Goal: Information Seeking & Learning: Find specific fact

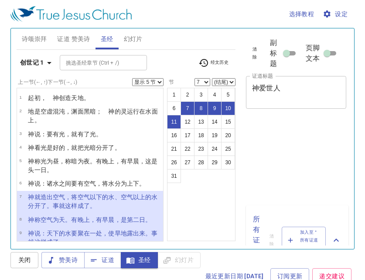
select select "5"
select select "7"
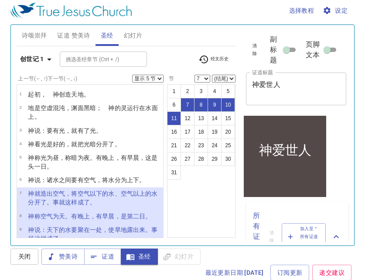
scroll to position [3, 0]
click at [51, 57] on icon "button" at bounding box center [49, 59] width 10 height 10
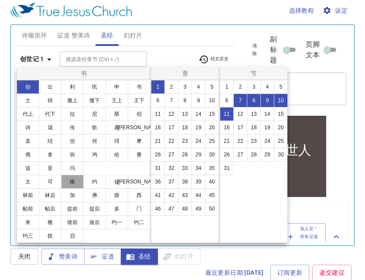
click at [74, 183] on button "路" at bounding box center [72, 182] width 23 height 14
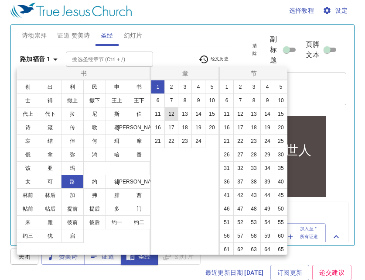
select select "1"
click at [174, 89] on button "2" at bounding box center [171, 87] width 14 height 14
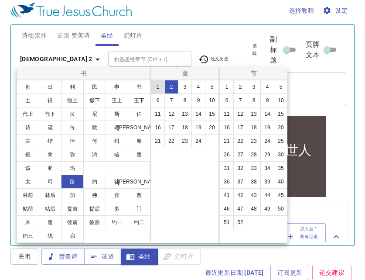
click at [157, 87] on button "1" at bounding box center [158, 87] width 14 height 14
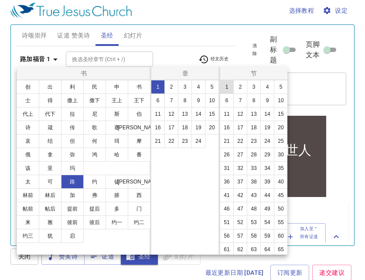
click at [225, 88] on button "1" at bounding box center [227, 87] width 14 height 14
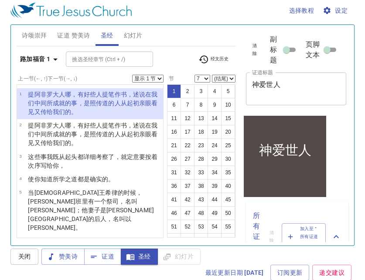
select select "1"
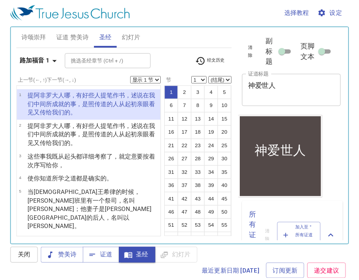
scroll to position [1, 0]
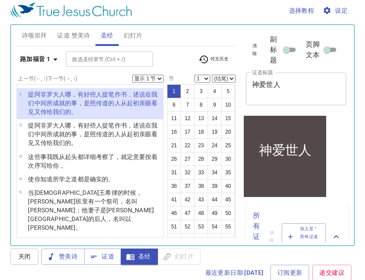
click at [161, 79] on select "显示 1 节 显示 2 节 显示 3 节 显示 4 节 显示 5 节" at bounding box center [147, 79] width 31 height 8
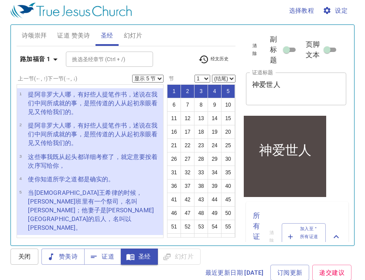
click at [55, 60] on icon "button" at bounding box center [55, 59] width 10 height 10
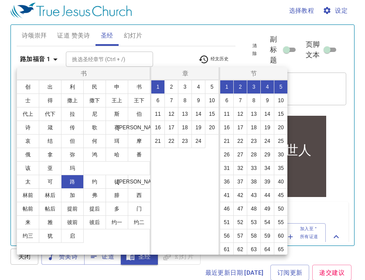
click at [54, 60] on div at bounding box center [182, 140] width 365 height 280
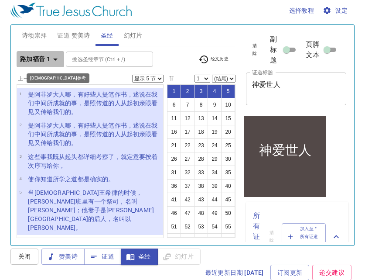
click at [54, 60] on icon "button" at bounding box center [55, 59] width 10 height 10
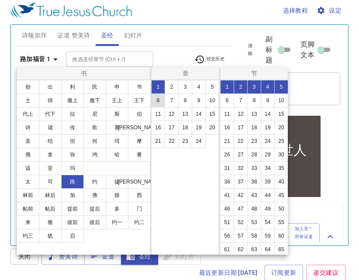
click at [159, 100] on button "6" at bounding box center [158, 100] width 14 height 14
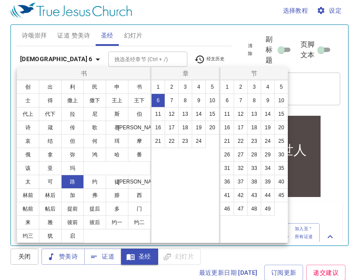
select select "1"
click at [99, 184] on button "约" at bounding box center [94, 182] width 23 height 14
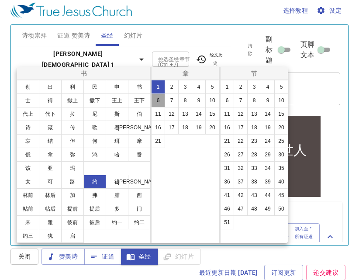
click at [162, 103] on button "6" at bounding box center [158, 100] width 14 height 14
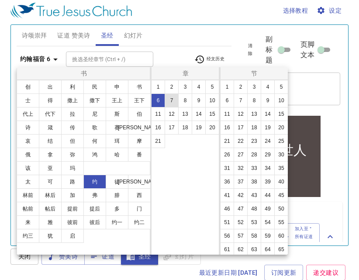
click at [171, 101] on button "7" at bounding box center [171, 100] width 14 height 14
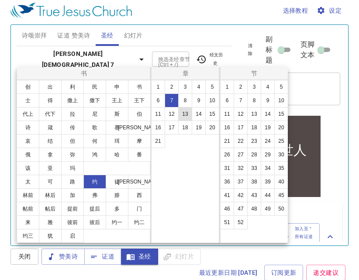
click at [185, 115] on button "13" at bounding box center [185, 114] width 14 height 14
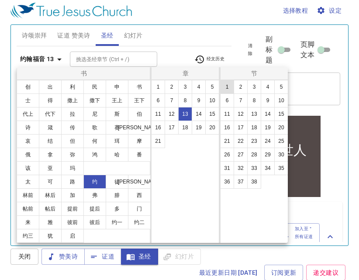
click at [229, 87] on button "1" at bounding box center [227, 87] width 14 height 14
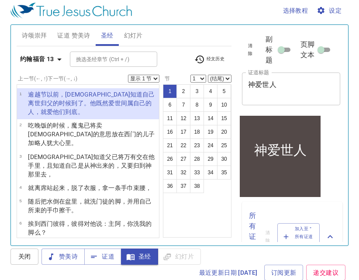
click at [153, 79] on select "显示 1 节 显示 2 节 显示 3 节 显示 4 节 显示 5 节" at bounding box center [143, 79] width 31 height 8
click at [59, 59] on icon "button" at bounding box center [59, 59] width 4 height 2
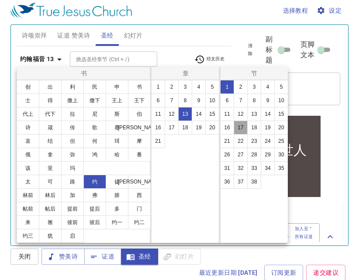
click at [244, 128] on button "17" at bounding box center [240, 127] width 14 height 14
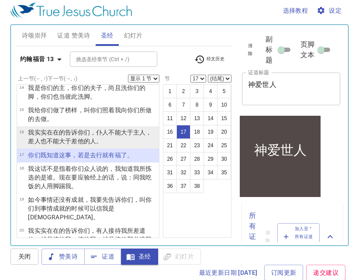
scroll to position [341, 0]
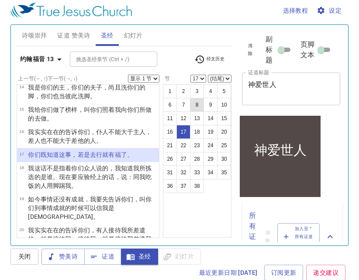
click at [198, 105] on button "8" at bounding box center [197, 105] width 14 height 14
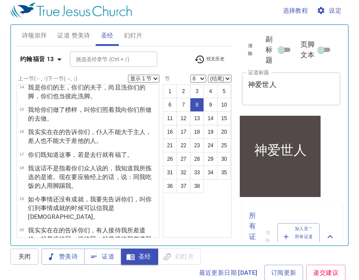
scroll to position [92, 0]
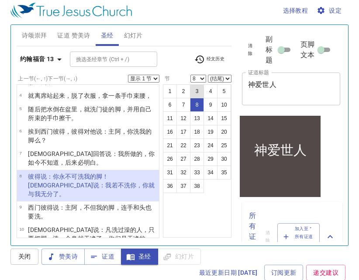
click at [197, 89] on button "3" at bounding box center [197, 91] width 14 height 14
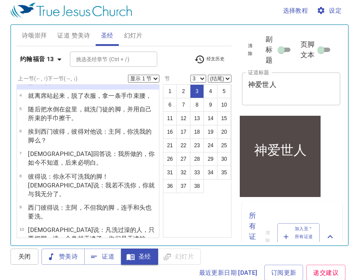
scroll to position [0, 0]
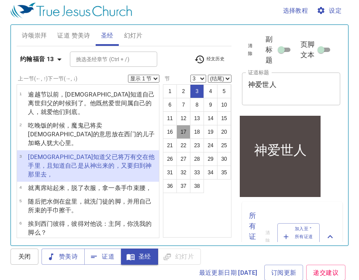
click at [184, 134] on button "17" at bounding box center [183, 132] width 14 height 14
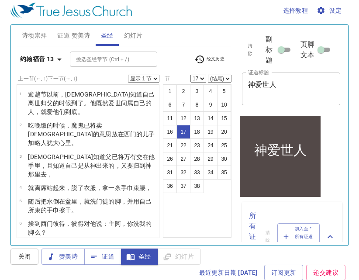
scroll to position [294, 0]
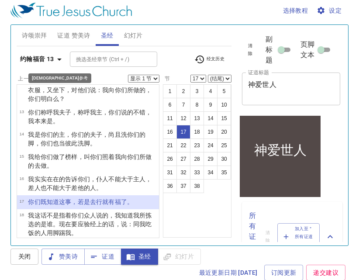
click at [58, 60] on icon "button" at bounding box center [59, 59] width 10 height 10
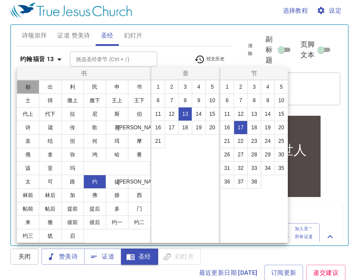
click at [30, 89] on button "创" at bounding box center [28, 87] width 23 height 14
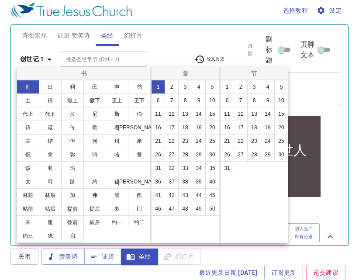
scroll to position [0, 0]
click at [212, 157] on button "30" at bounding box center [212, 154] width 14 height 14
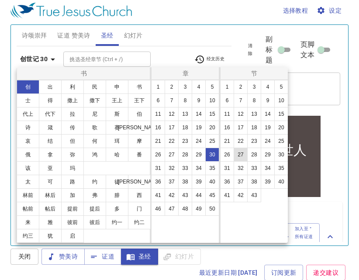
click at [243, 155] on button "27" at bounding box center [240, 154] width 14 height 14
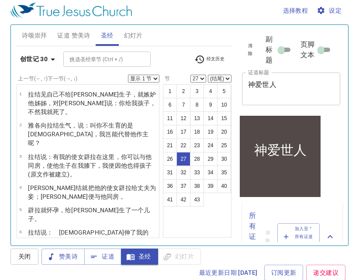
scroll to position [523, 0]
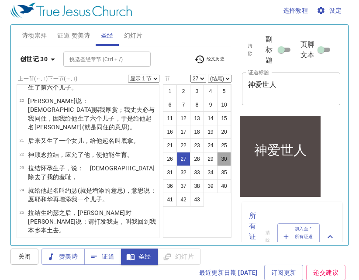
click at [221, 158] on button "30" at bounding box center [224, 159] width 14 height 14
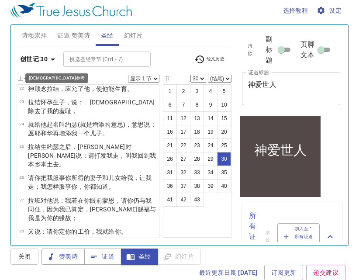
click at [39, 58] on b "创世记 30" at bounding box center [33, 59] width 27 height 11
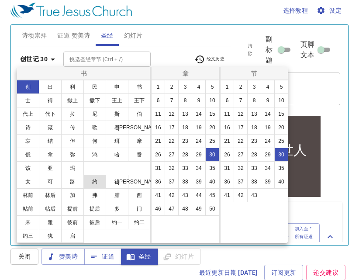
click at [95, 180] on button "约" at bounding box center [94, 182] width 23 height 14
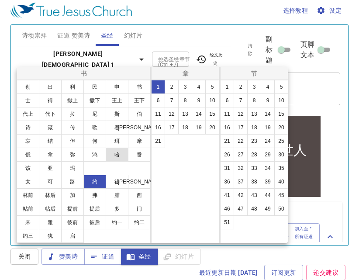
scroll to position [0, 0]
click at [185, 115] on button "13" at bounding box center [185, 114] width 14 height 14
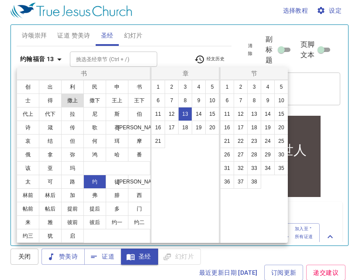
click at [79, 100] on button "撒上" at bounding box center [72, 100] width 23 height 14
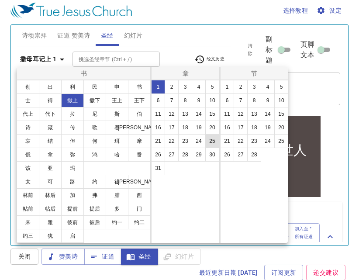
click at [212, 143] on button "25" at bounding box center [212, 141] width 14 height 14
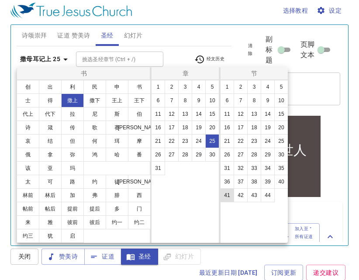
click at [229, 194] on button "41" at bounding box center [227, 195] width 14 height 14
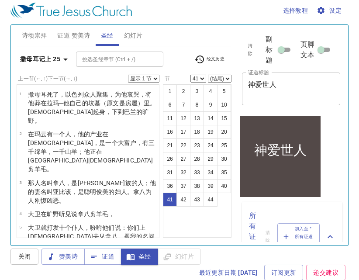
scroll to position [1053, 0]
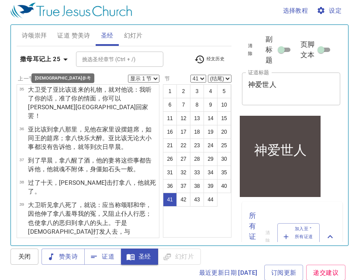
click at [63, 61] on icon "button" at bounding box center [65, 59] width 10 height 10
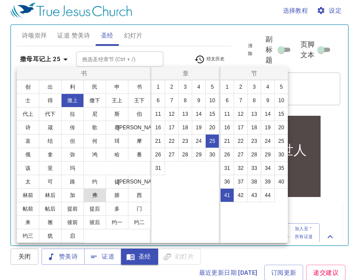
click at [93, 195] on button "弗" at bounding box center [94, 195] width 23 height 14
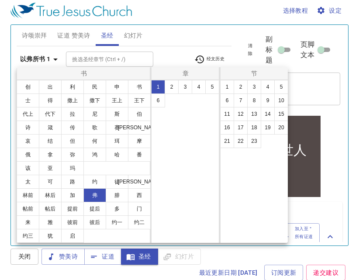
scroll to position [0, 0]
click at [156, 103] on button "6" at bounding box center [158, 100] width 14 height 14
click at [280, 86] on button "5" at bounding box center [281, 87] width 14 height 14
select select "5"
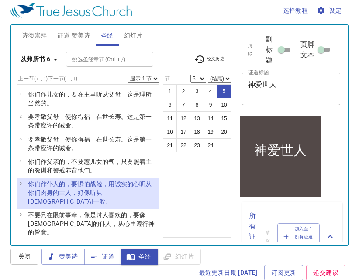
click at [157, 79] on select "显示 1 节 显示 2 节 显示 3 节 显示 4 节 显示 5 节" at bounding box center [143, 79] width 31 height 8
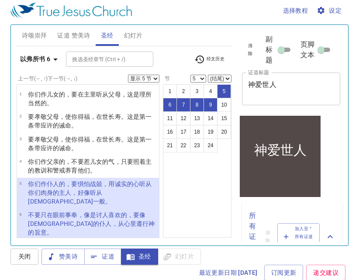
click at [154, 79] on select "显示 1 节 显示 2 节 显示 3 节 显示 4 节 显示 5 节" at bounding box center [143, 79] width 31 height 8
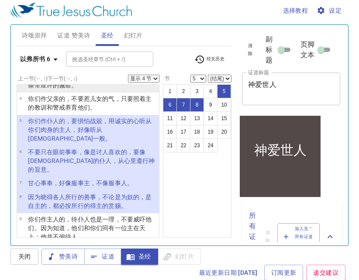
scroll to position [65, 0]
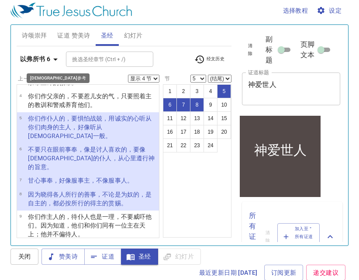
click at [48, 58] on b "以弗所书 6" at bounding box center [35, 59] width 30 height 11
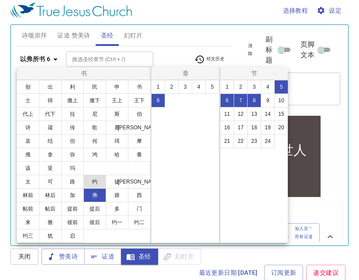
click at [97, 183] on button "约" at bounding box center [94, 182] width 23 height 14
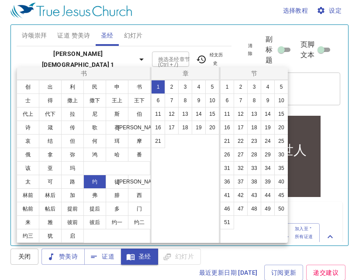
select select "1"
click at [185, 115] on button "13" at bounding box center [185, 114] width 14 height 14
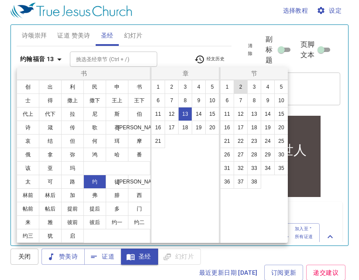
click at [242, 90] on button "2" at bounding box center [240, 87] width 14 height 14
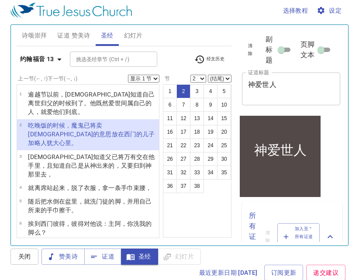
click at [227, 79] on select "(结尾) 3 4 5 6 7 8 9 10 11 12 13 14 15 16 17 18 19 20 21 22 23 24 25 26 27 28 29 …" at bounding box center [220, 79] width 24 height 8
click at [171, 120] on button "11" at bounding box center [170, 118] width 14 height 14
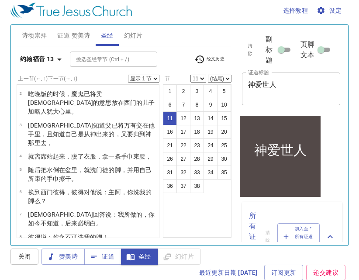
scroll to position [31, 0]
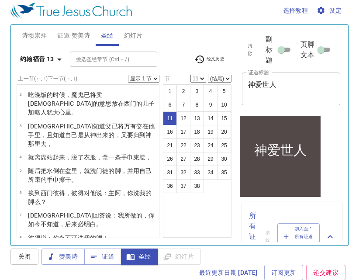
click at [204, 78] on select "1 2 3 4 5 6 7 8 9 10 11 12 13 14 15 16 17 18 19 20 21 22 23 24 25 26 27 28 29 3…" at bounding box center [198, 79] width 16 height 8
click at [228, 79] on select "(结尾) 12 13 14 15 16 17 18 19 20 21 22 23 24 25 26 27 28 29 30 31 32 33 34 35 36…" at bounding box center [220, 79] width 24 height 8
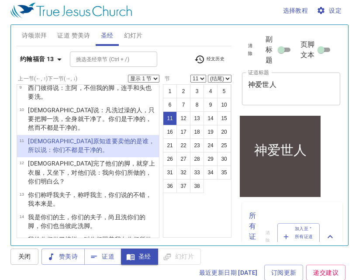
scroll to position [212, 0]
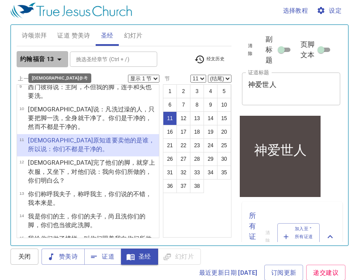
click at [56, 56] on icon "button" at bounding box center [59, 59] width 10 height 10
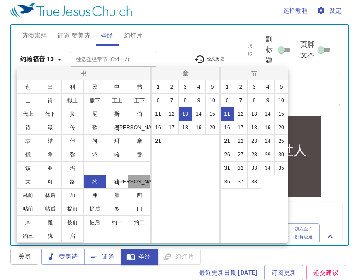
click at [144, 179] on button "[PERSON_NAME]" at bounding box center [139, 182] width 23 height 14
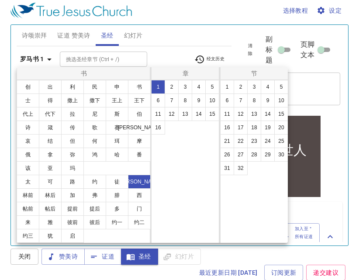
scroll to position [0, 0]
click at [174, 113] on button "12" at bounding box center [171, 114] width 14 height 14
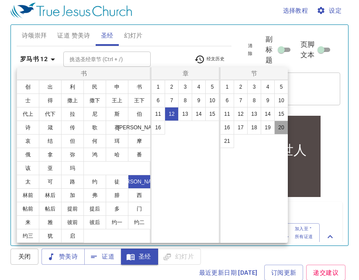
click at [282, 128] on button "20" at bounding box center [281, 127] width 14 height 14
select select "20"
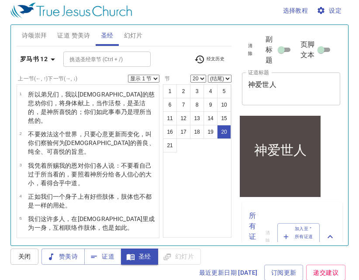
scroll to position [298, 0]
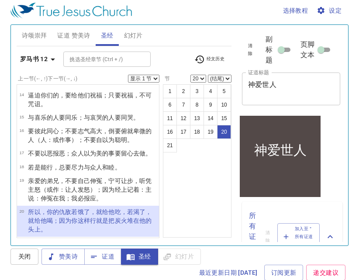
click at [157, 79] on select "显示 1 节 显示 2 节 显示 3 节 显示 4 节 显示 5 节" at bounding box center [143, 79] width 31 height 8
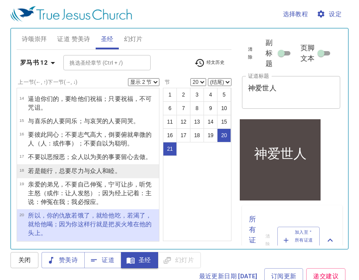
scroll to position [3, 0]
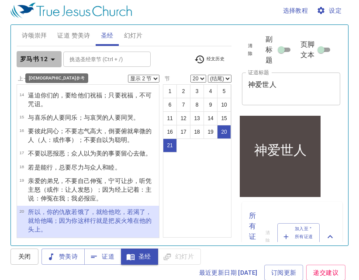
click at [53, 62] on icon "button" at bounding box center [53, 59] width 10 height 10
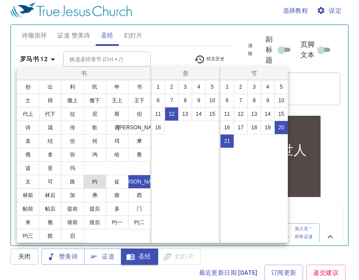
click at [92, 183] on button "约" at bounding box center [94, 182] width 23 height 14
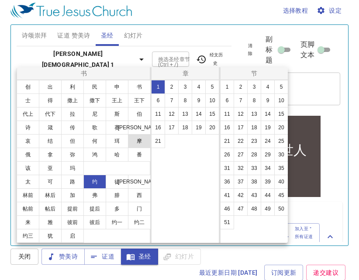
select select "1"
click at [185, 115] on button "13" at bounding box center [185, 114] width 14 height 14
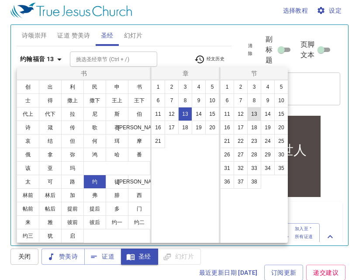
click at [252, 114] on button "13" at bounding box center [254, 114] width 14 height 14
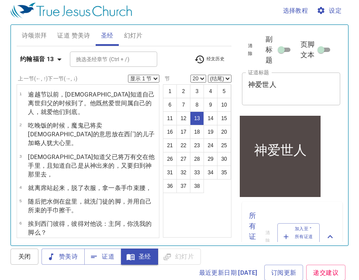
select select "13"
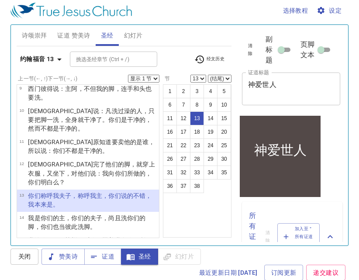
click at [155, 78] on select "显示 1 节 显示 2 节 显示 3 节 显示 4 节 显示 5 节" at bounding box center [143, 79] width 31 height 8
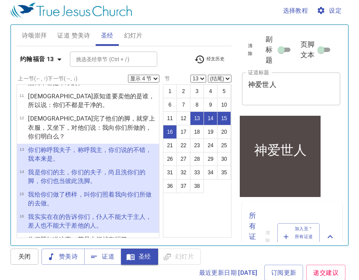
scroll to position [260, 0]
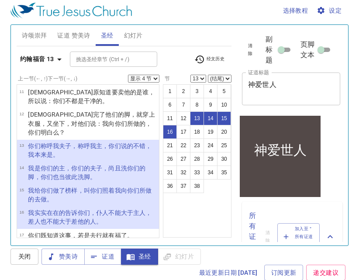
click at [157, 76] on select "显示 1 节 显示 2 节 显示 3 节 显示 4 节 显示 5 节" at bounding box center [143, 79] width 31 height 8
select select "5"
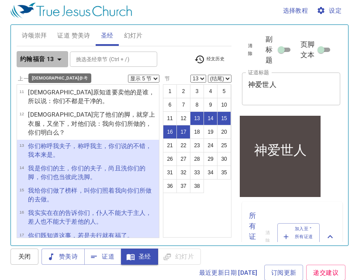
click at [59, 60] on icon "button" at bounding box center [59, 59] width 4 height 2
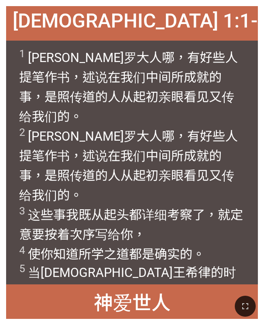
click at [261, 132] on div "路加福音 1:1-5 路加福音 1:1-5 1 提阿非罗 大人 哪，有好些 人提笔 作书 ，述说 在我们 中间 所成就的事 ，是照 传道的人从起初亲眼看见 又…" at bounding box center [132, 162] width 264 height 325
